Goal: Information Seeking & Learning: Learn about a topic

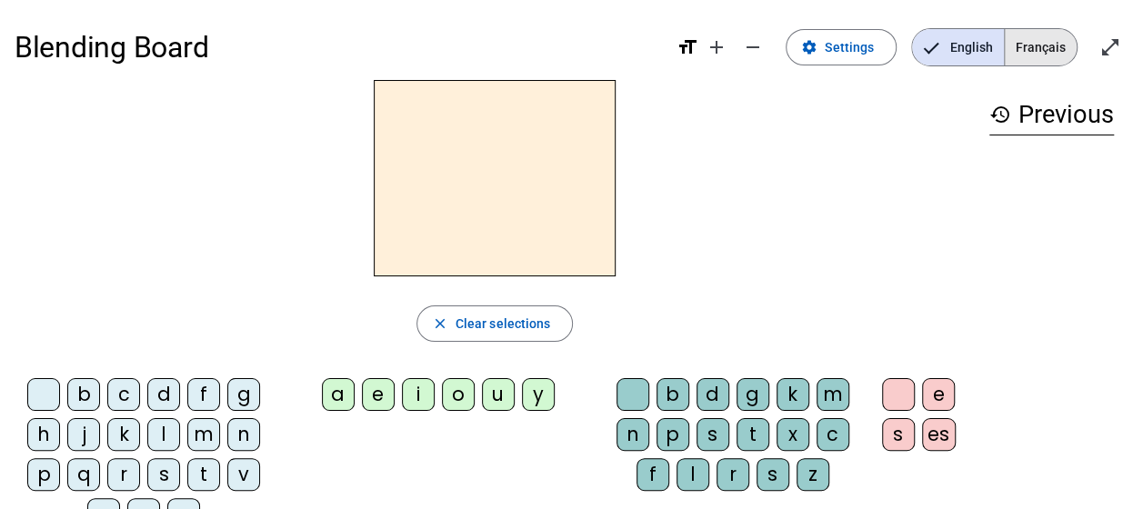
click at [1063, 39] on span "Français" at bounding box center [1041, 47] width 72 height 36
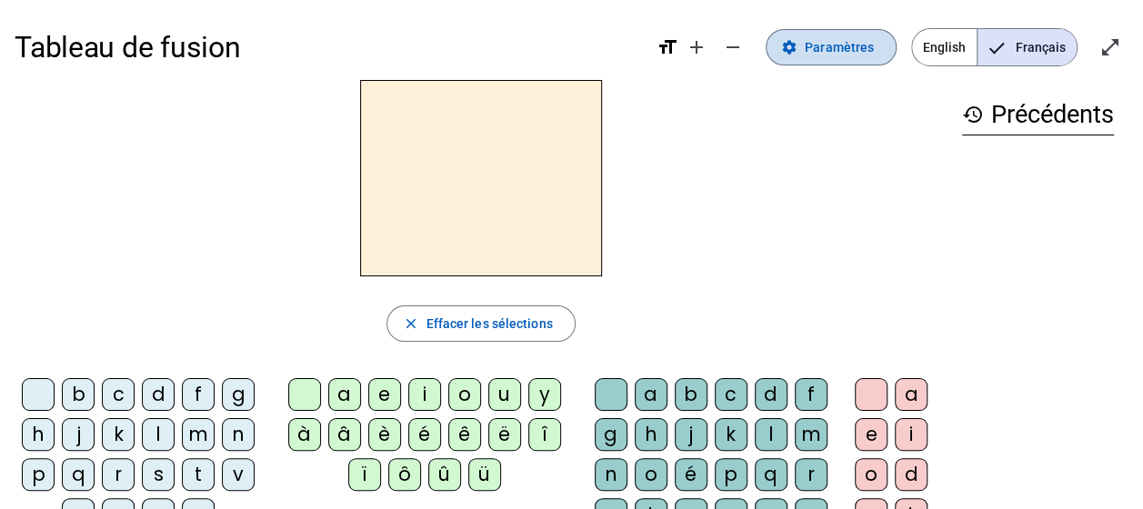
click at [798, 53] on mat-icon "settings" at bounding box center [789, 47] width 16 height 16
click at [153, 431] on div "l" at bounding box center [158, 434] width 33 height 33
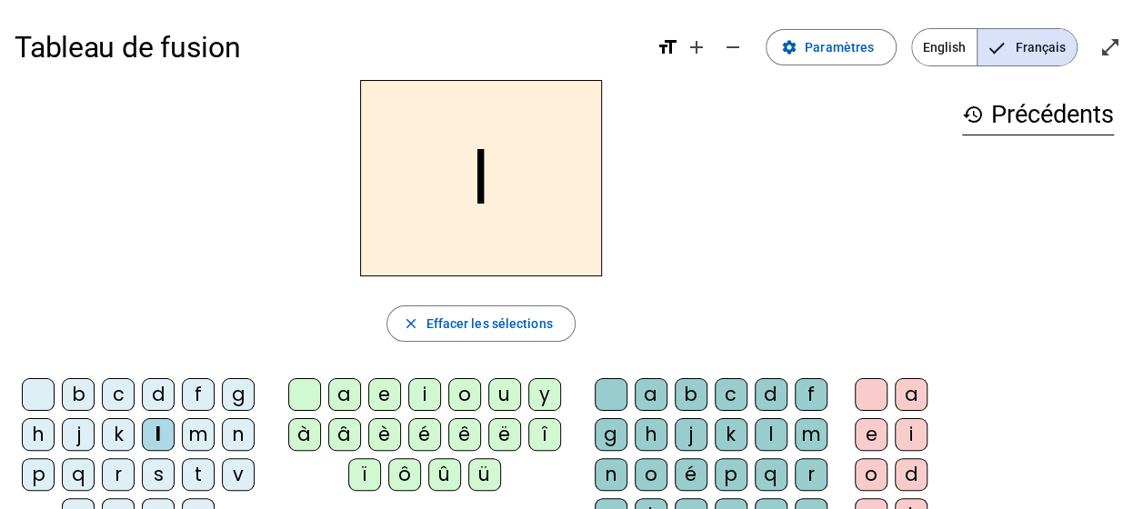
click at [344, 394] on div "a" at bounding box center [344, 394] width 33 height 33
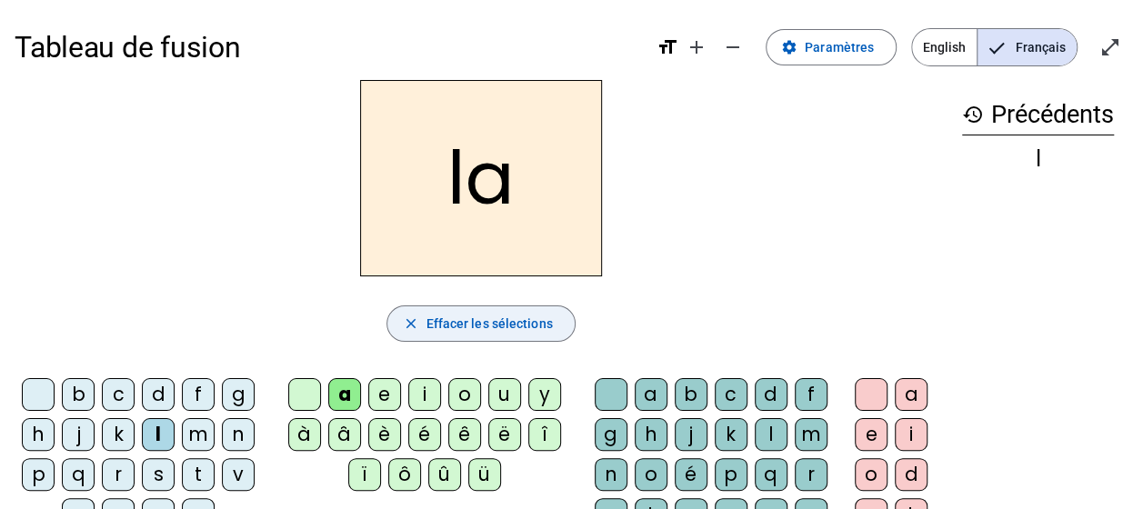
click at [551, 327] on span "button" at bounding box center [480, 324] width 186 height 44
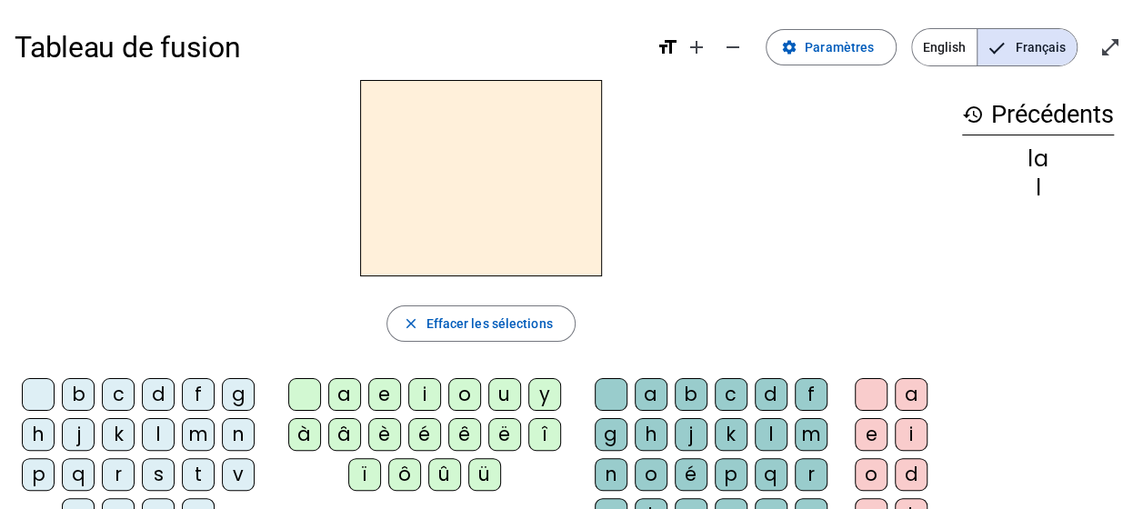
click at [156, 431] on div "l" at bounding box center [158, 434] width 33 height 33
click at [384, 391] on div "e" at bounding box center [384, 394] width 33 height 33
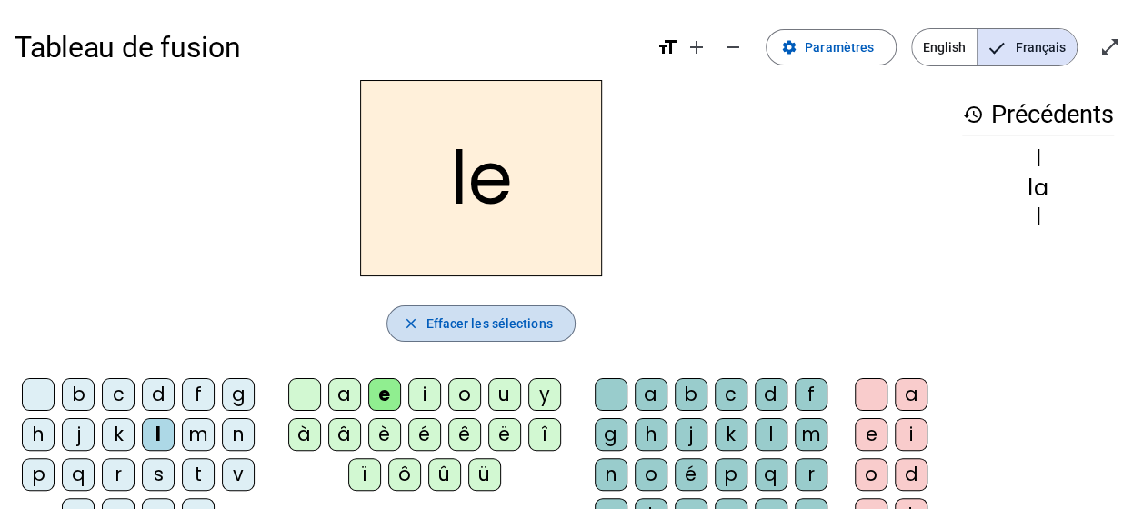
click at [511, 331] on span "Effacer les sélections" at bounding box center [489, 324] width 126 height 22
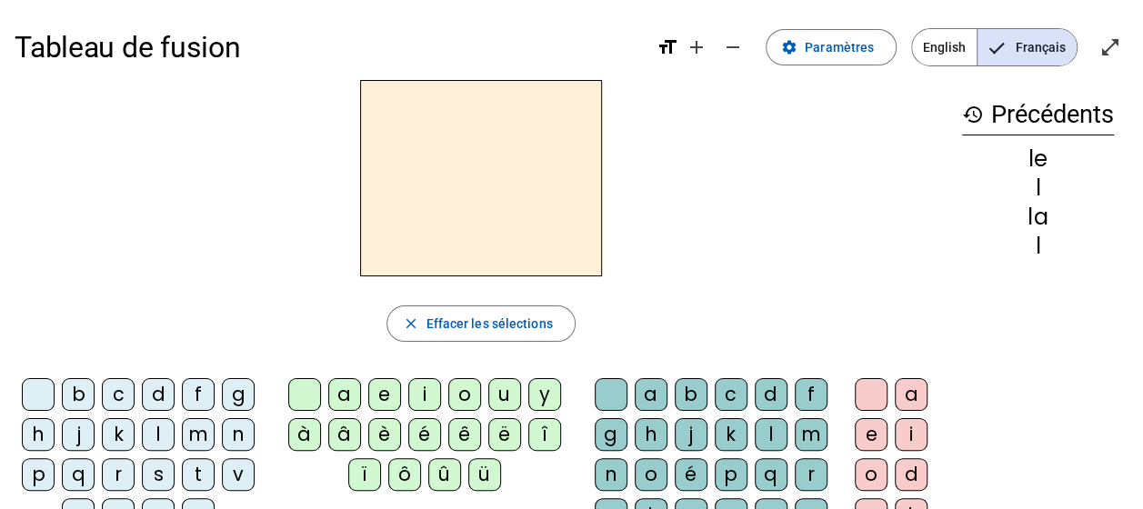
click at [156, 427] on div "l" at bounding box center [158, 434] width 33 height 33
click at [497, 386] on div "u" at bounding box center [504, 394] width 33 height 33
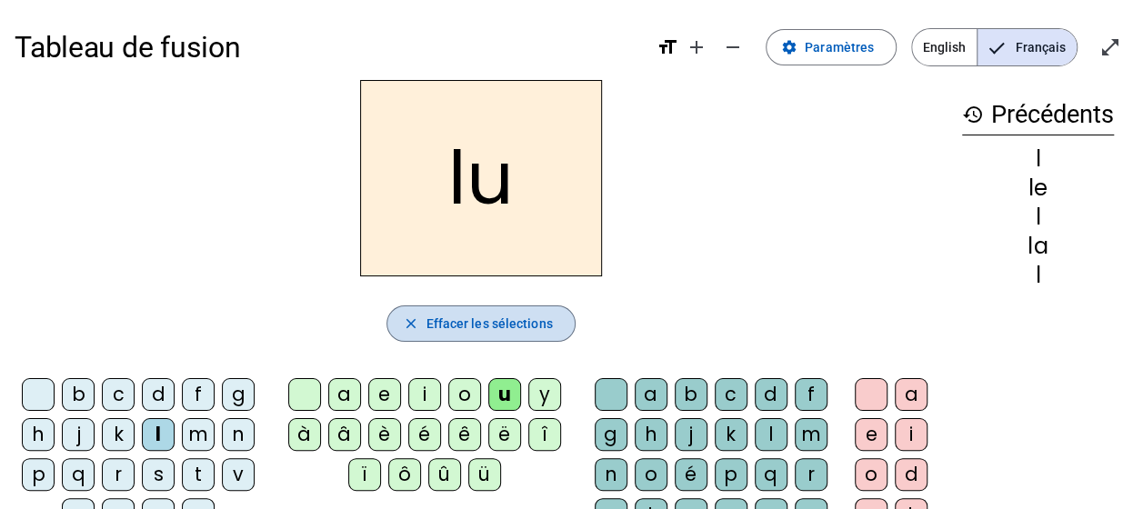
click at [515, 328] on span "Effacer les sélections" at bounding box center [489, 324] width 126 height 22
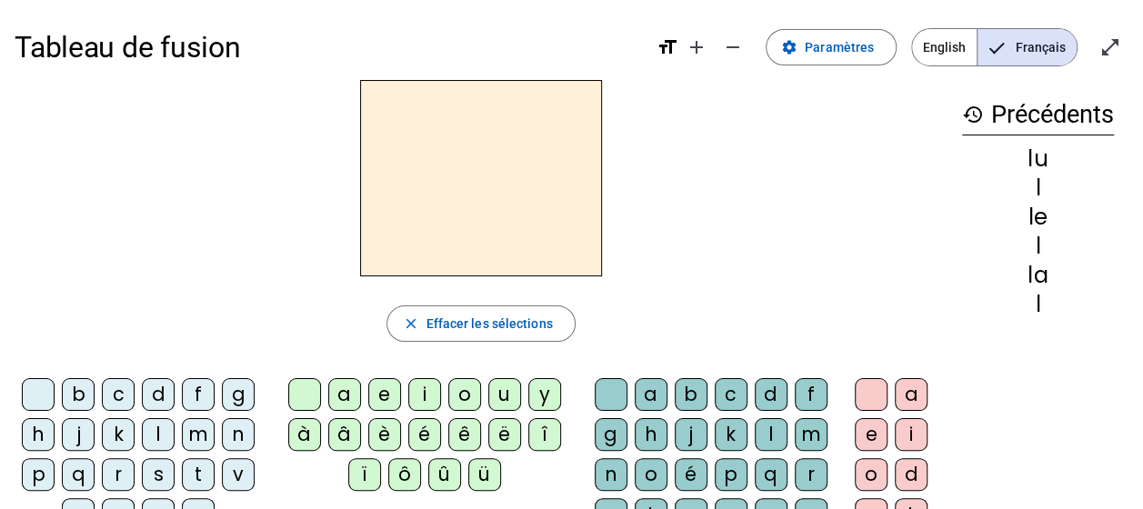
scroll to position [91, 0]
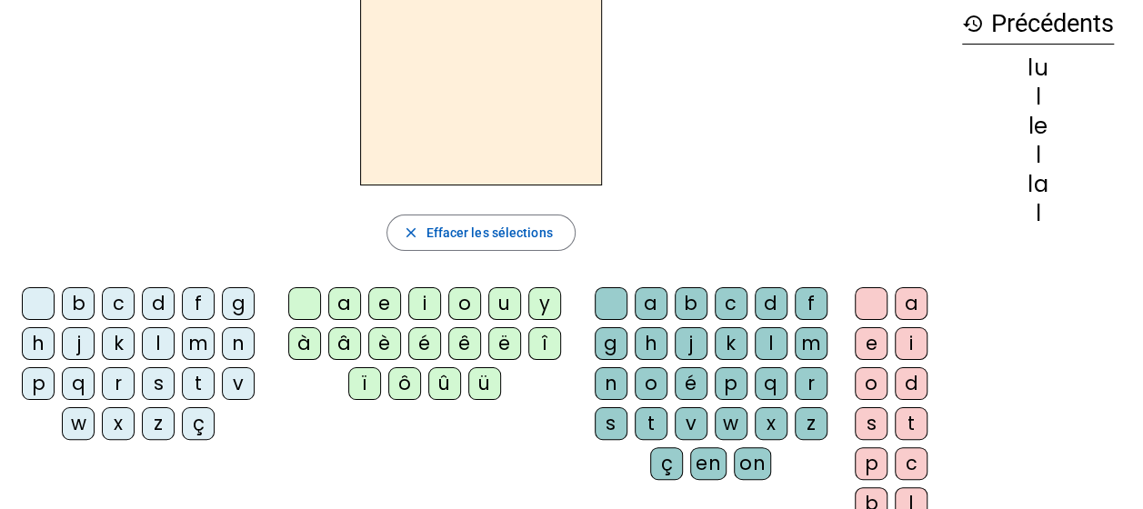
click at [188, 373] on div "t" at bounding box center [198, 383] width 33 height 33
click at [492, 307] on div "u" at bounding box center [504, 303] width 33 height 33
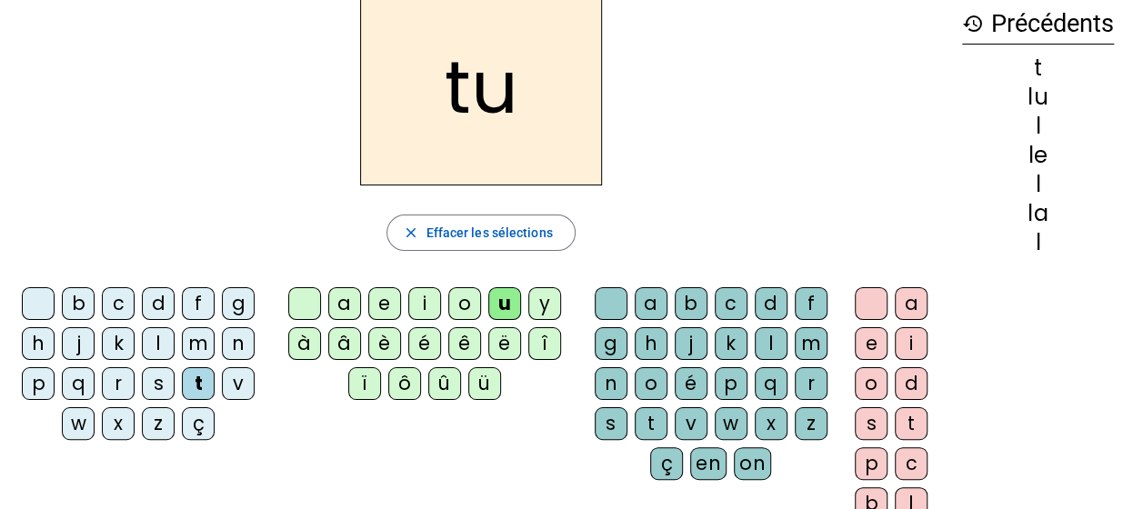
scroll to position [0, 0]
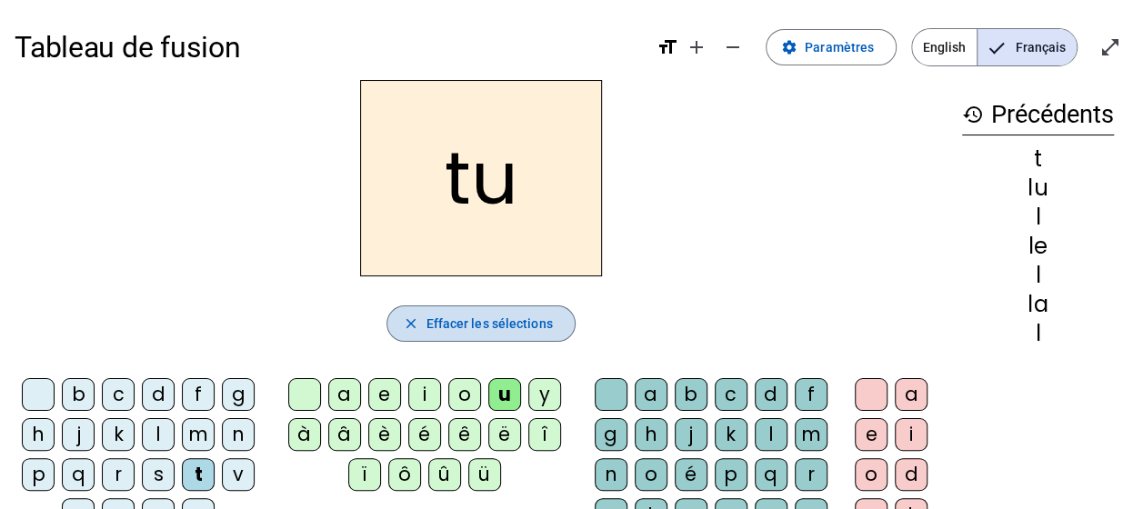
click at [502, 316] on span "Effacer les sélections" at bounding box center [489, 324] width 126 height 22
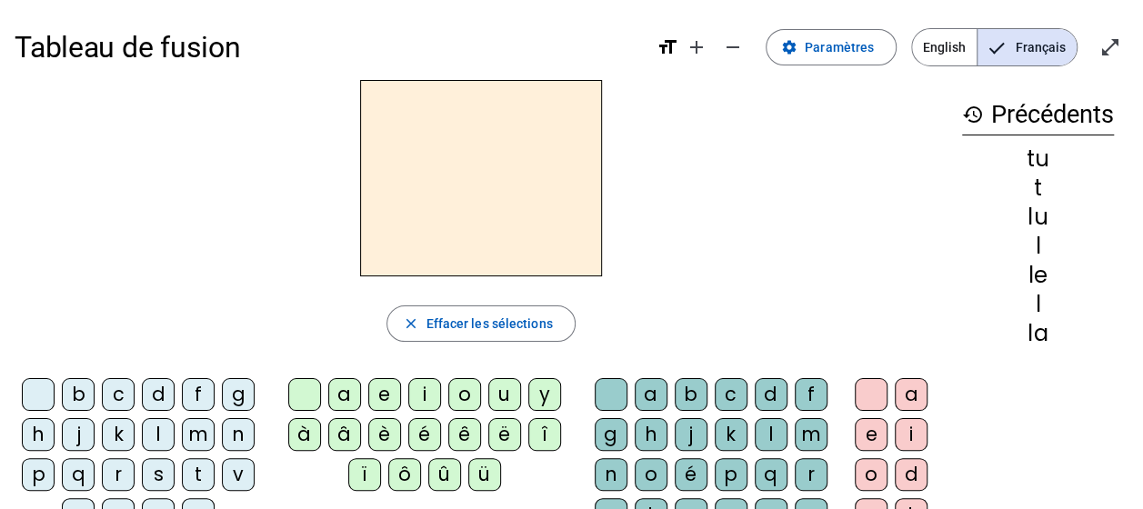
scroll to position [91, 0]
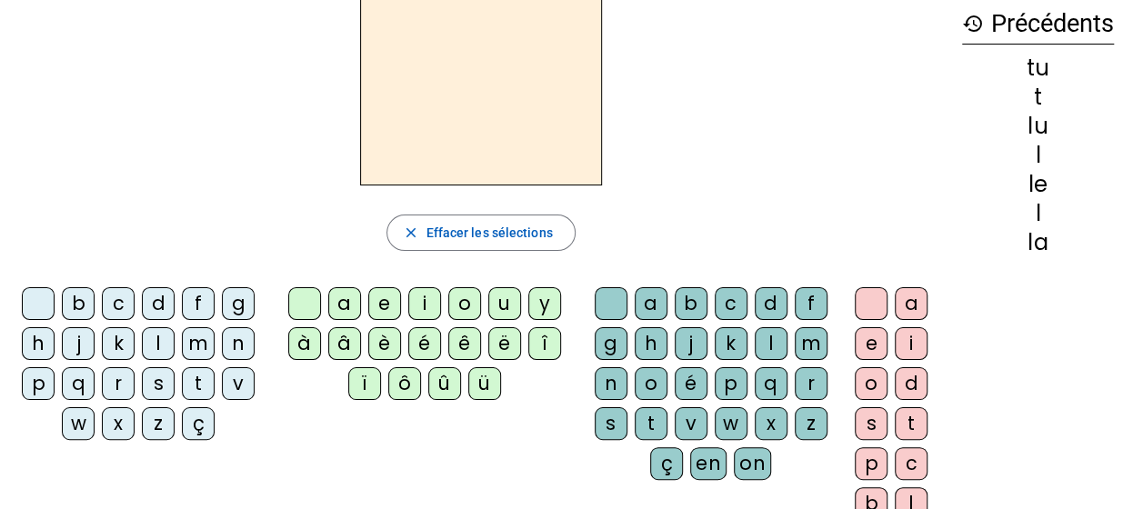
click at [200, 373] on div "t" at bounding box center [198, 383] width 33 height 33
click at [389, 302] on div "e" at bounding box center [384, 303] width 33 height 33
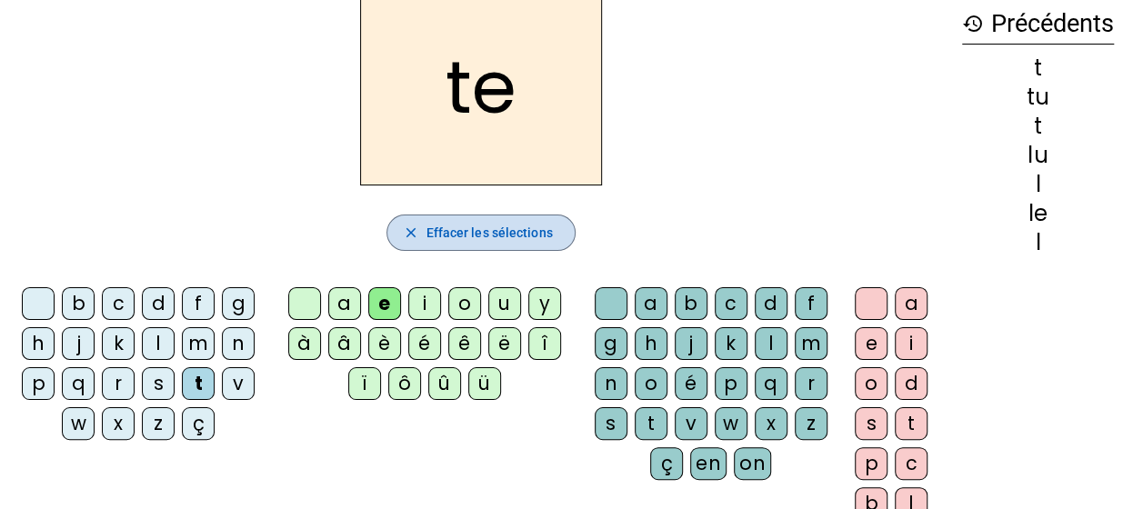
click at [526, 231] on span "Effacer les sélections" at bounding box center [489, 233] width 126 height 22
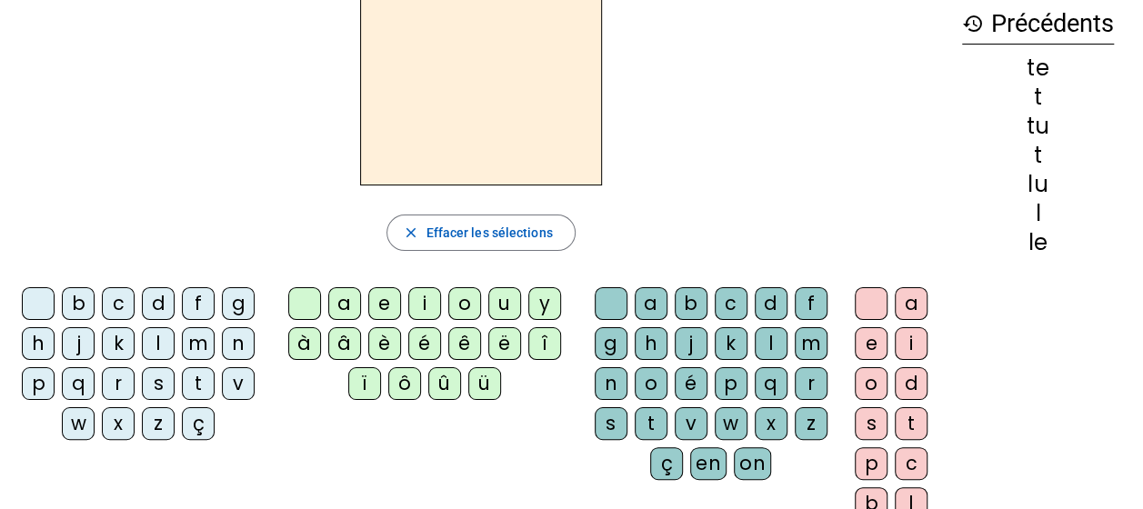
click at [194, 377] on div "t" at bounding box center [198, 383] width 33 height 33
click at [346, 300] on div "a" at bounding box center [344, 303] width 33 height 33
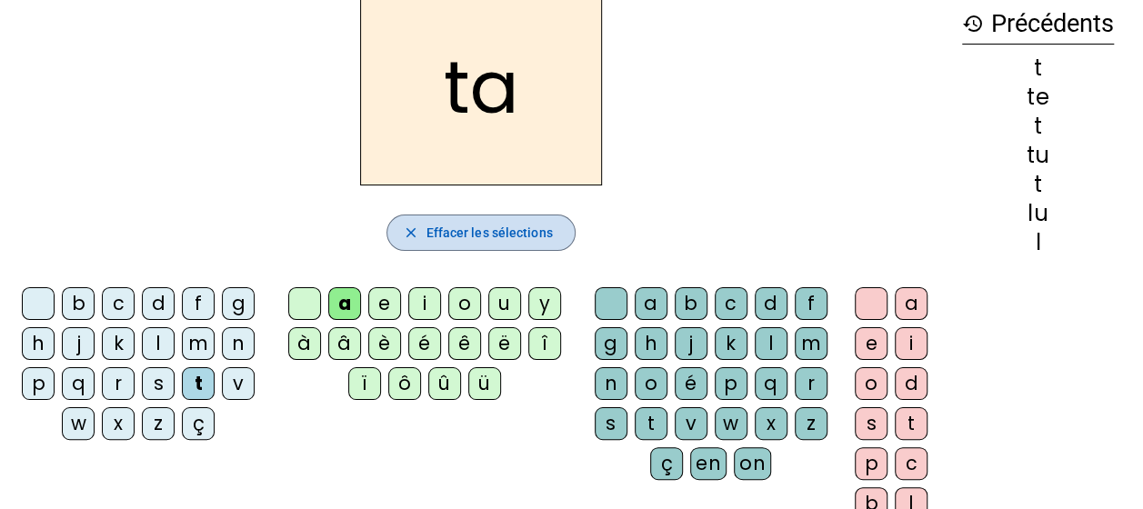
click at [473, 226] on span "Effacer les sélections" at bounding box center [489, 233] width 126 height 22
